Goal: Entertainment & Leisure: Consume media (video, audio)

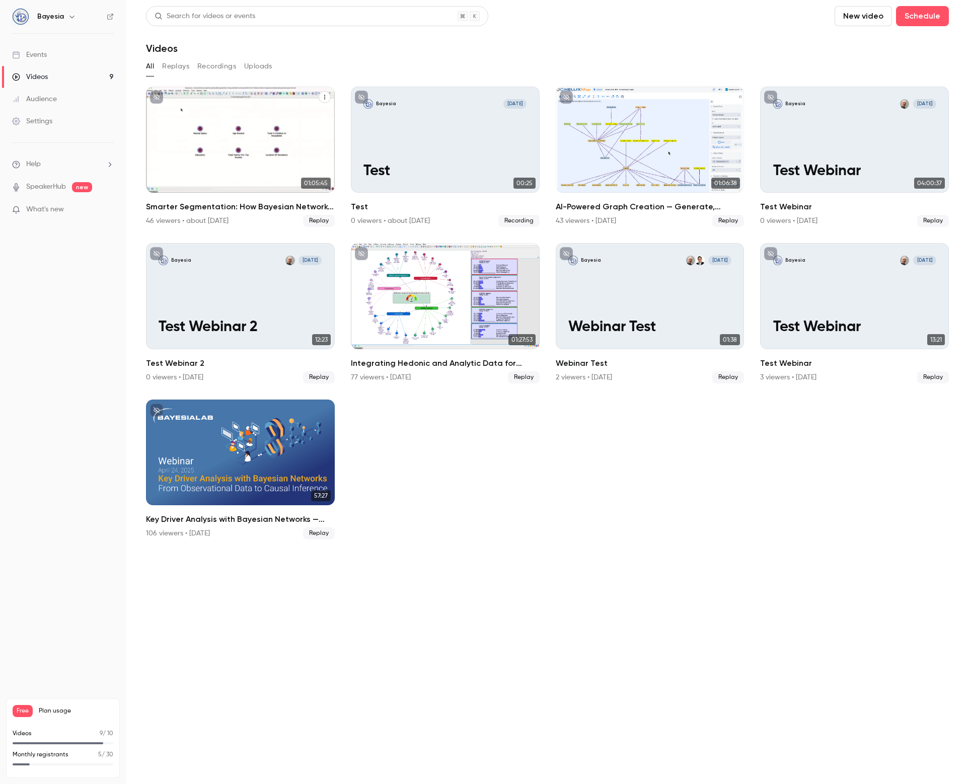
click at [241, 146] on div "Smarter Segmentation: How Bayesian Networks and GenAI Decode Consumer Diversity" at bounding box center [240, 140] width 189 height 106
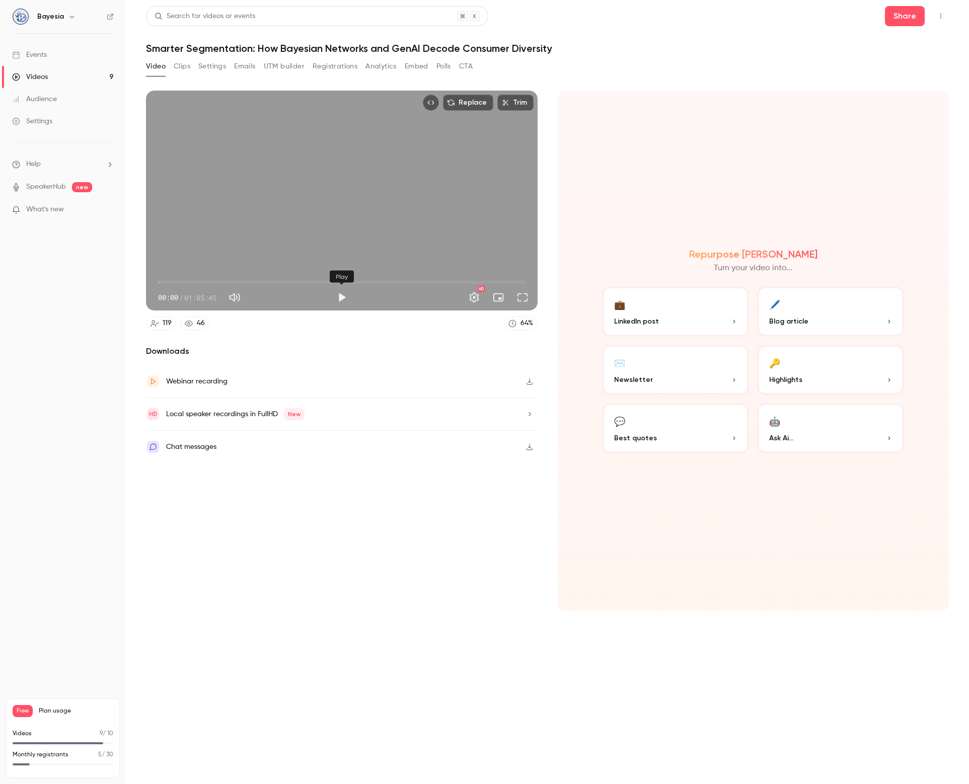
click at [335, 298] on button "Play" at bounding box center [342, 297] width 20 height 20
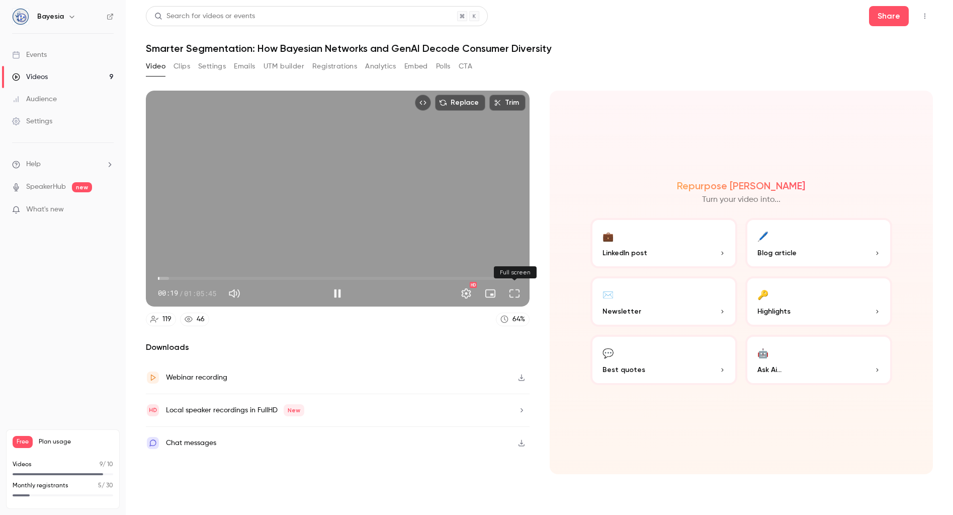
click at [515, 292] on button "Full screen" at bounding box center [515, 293] width 20 height 20
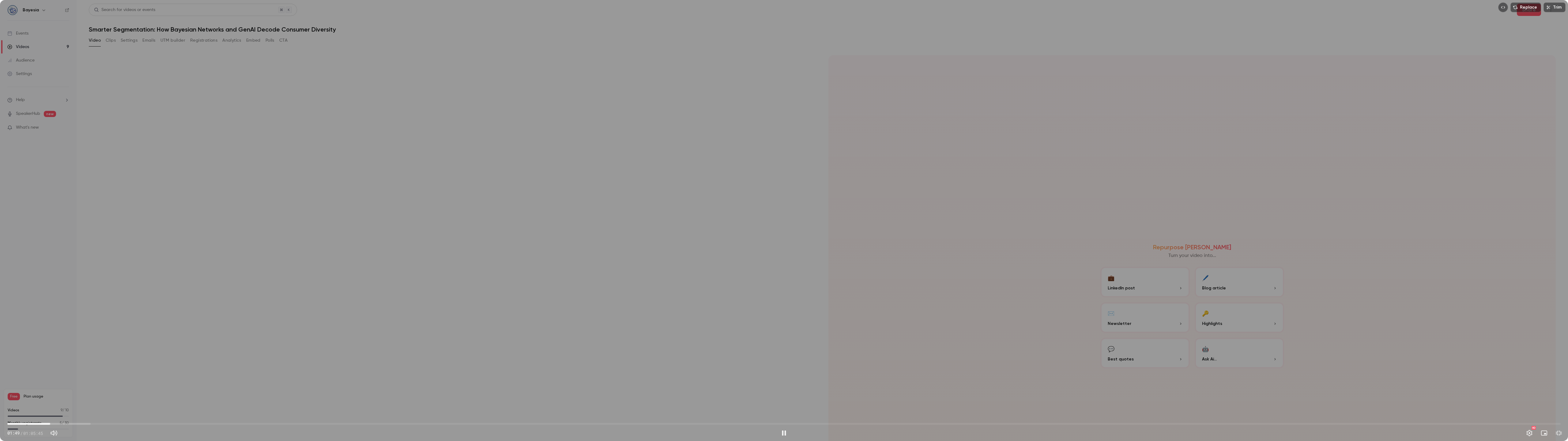
click at [589, 322] on div "Replace Trim 01:49 01:49 / 01:05:45 HD" at bounding box center [784, 220] width 1568 height 441
click at [589, 433] on button "Exit full screen" at bounding box center [1559, 432] width 12 height 12
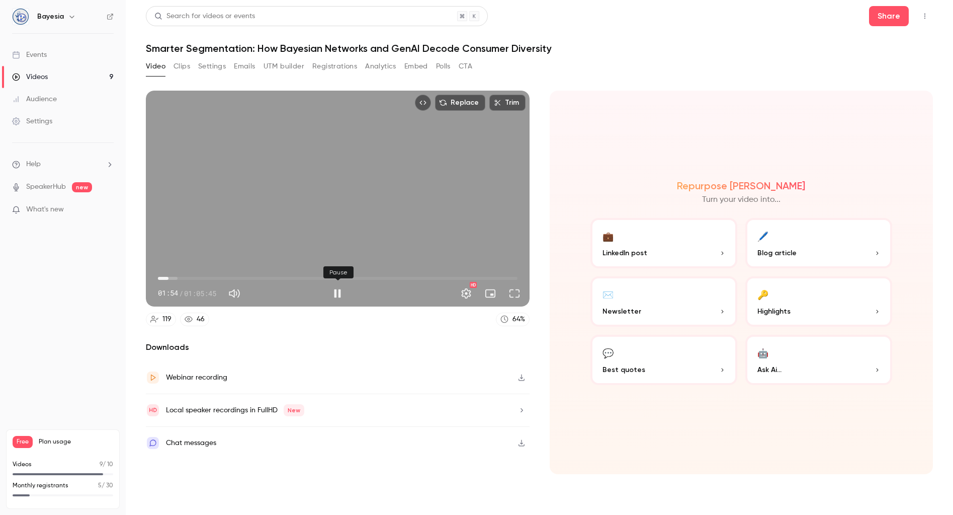
click at [342, 295] on button "Pause" at bounding box center [338, 293] width 20 height 20
click at [337, 294] on button "Play" at bounding box center [338, 293] width 20 height 20
click at [337, 289] on button "Pause" at bounding box center [338, 293] width 20 height 20
click at [335, 295] on button "Play" at bounding box center [338, 293] width 20 height 20
click at [207, 277] on span "09:01" at bounding box center [207, 278] width 3 height 3
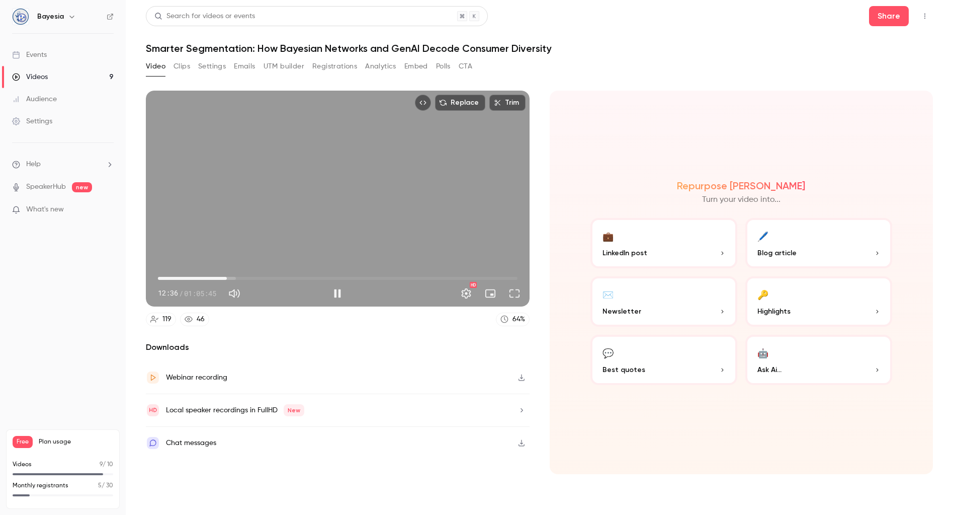
click at [225, 278] on span "12:36" at bounding box center [226, 278] width 3 height 3
click at [225, 277] on span "12:14" at bounding box center [224, 278] width 3 height 3
click at [224, 277] on span "12:16" at bounding box center [224, 278] width 3 height 3
click at [340, 293] on button "Pause" at bounding box center [338, 293] width 20 height 20
type input "*****"
